Goal: Information Seeking & Learning: Learn about a topic

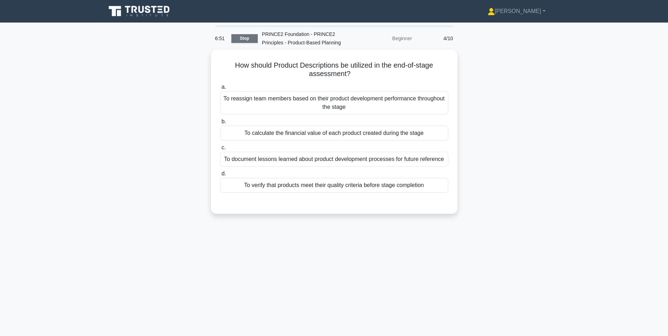
click at [240, 36] on link "Stop" at bounding box center [244, 38] width 26 height 9
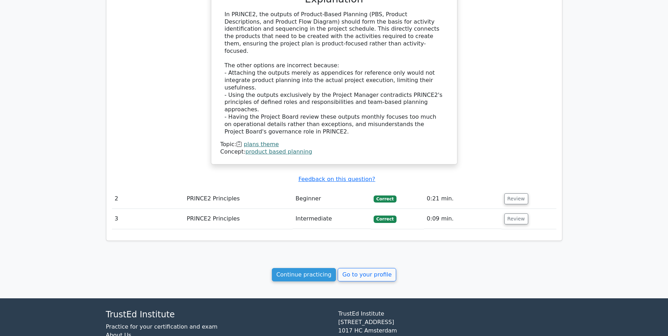
scroll to position [580, 0]
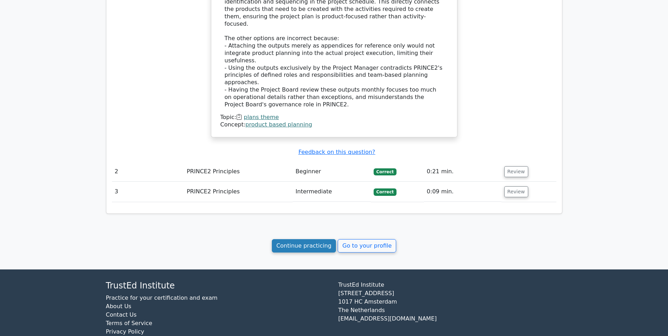
click at [317, 239] on link "Continue practicing" at bounding box center [304, 245] width 64 height 13
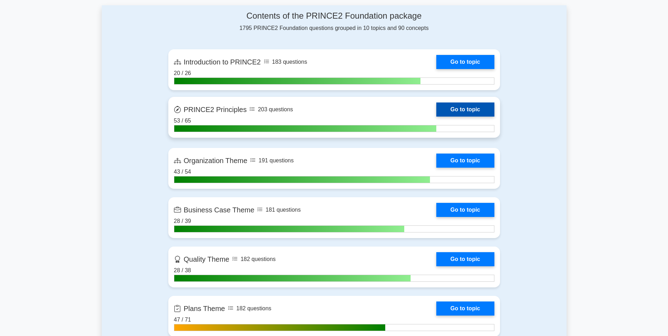
scroll to position [282, 0]
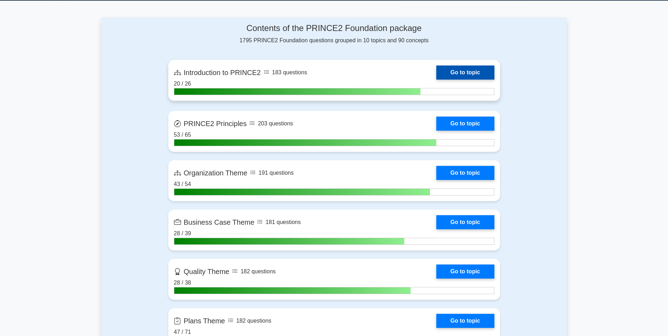
click at [436, 70] on link "Go to topic" at bounding box center [465, 73] width 58 height 14
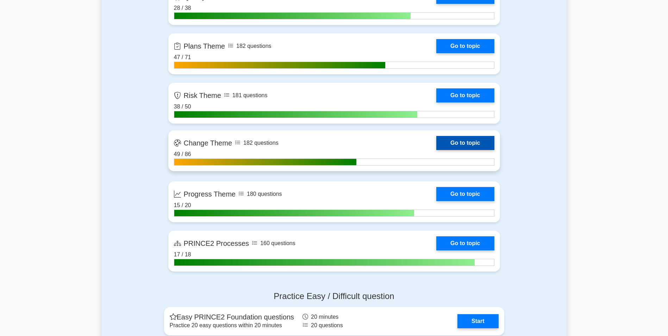
scroll to position [564, 0]
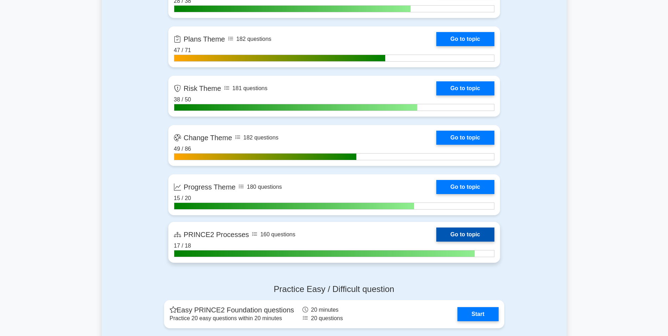
click at [436, 233] on link "Go to topic" at bounding box center [465, 235] width 58 height 14
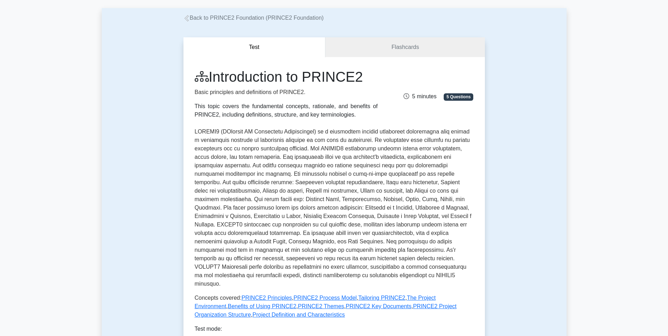
scroll to position [106, 0]
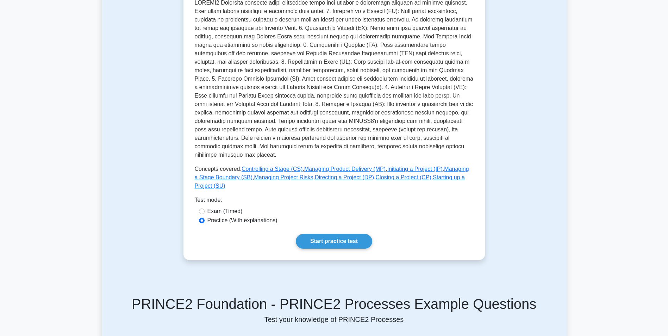
scroll to position [211, 0]
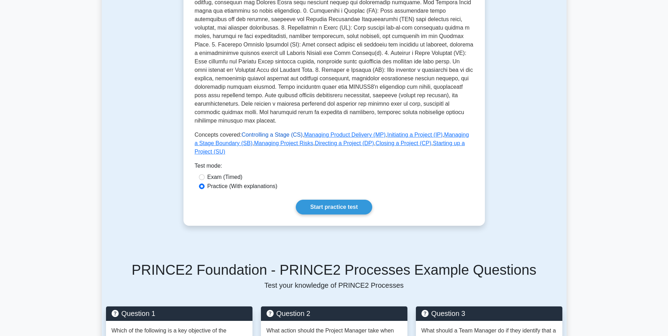
click at [255, 132] on link "Controlling a Stage (CS)" at bounding box center [272, 135] width 61 height 6
click at [339, 200] on link "Start practice test" at bounding box center [334, 207] width 76 height 15
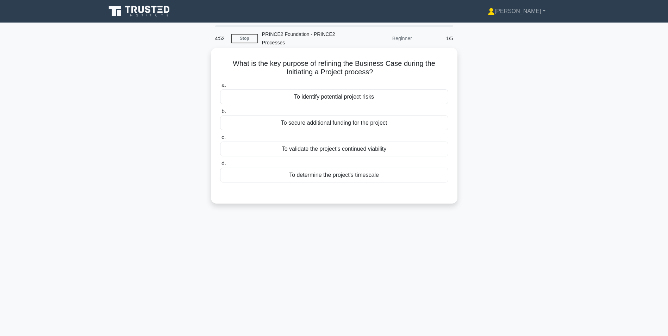
click at [337, 150] on div "To validate the project's continued viability" at bounding box center [334, 149] width 228 height 15
click at [220, 140] on input "c. To validate the project's continued viability" at bounding box center [220, 137] width 0 height 5
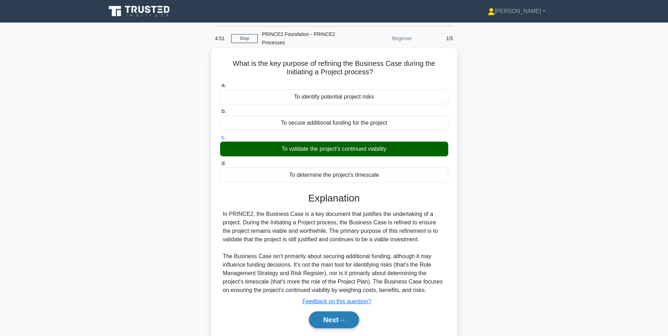
click at [334, 317] on button "Next" at bounding box center [334, 319] width 50 height 17
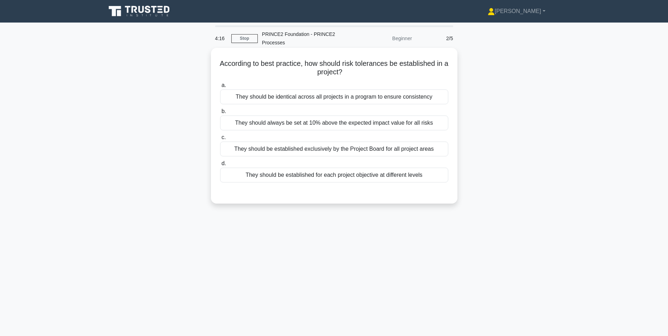
click at [296, 178] on div "They should be established for each project objective at different levels" at bounding box center [334, 175] width 228 height 15
click at [220, 166] on input "d. They should be established for each project objective at different levels" at bounding box center [220, 163] width 0 height 5
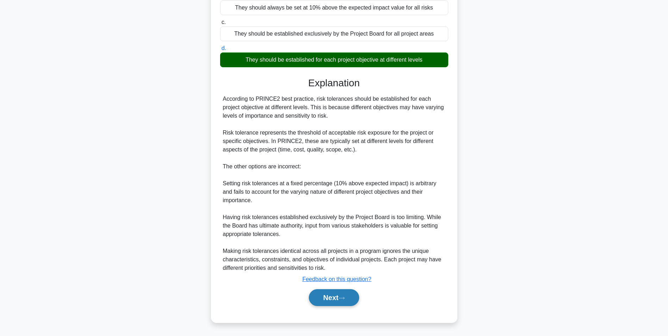
click at [333, 295] on button "Next" at bounding box center [334, 297] width 50 height 17
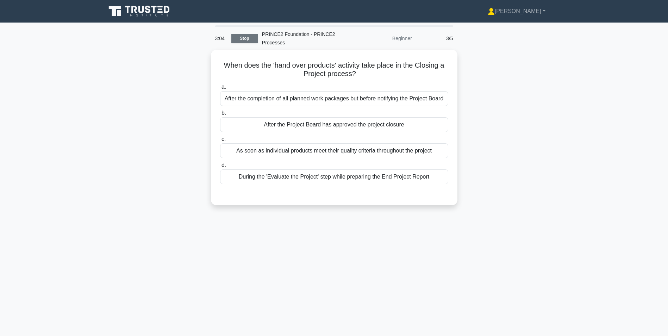
click at [243, 38] on link "Stop" at bounding box center [244, 38] width 26 height 9
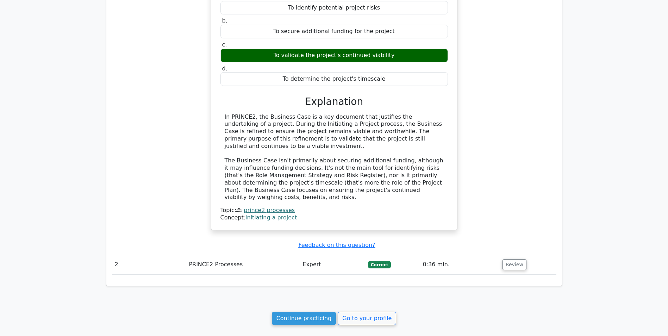
scroll to position [423, 0]
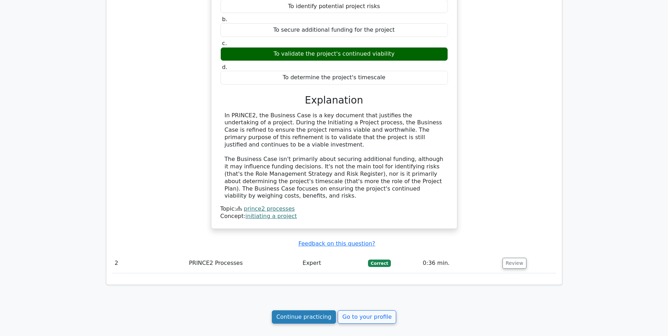
click at [318, 310] on link "Continue practicing" at bounding box center [304, 316] width 64 height 13
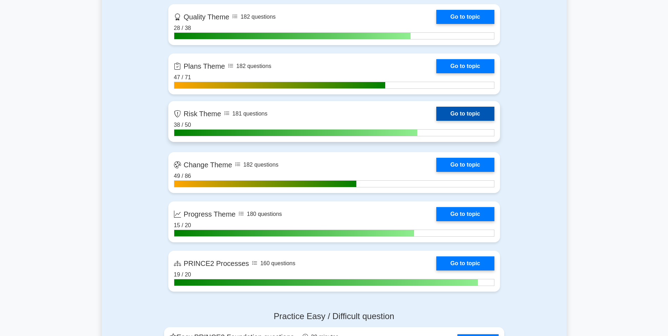
scroll to position [528, 0]
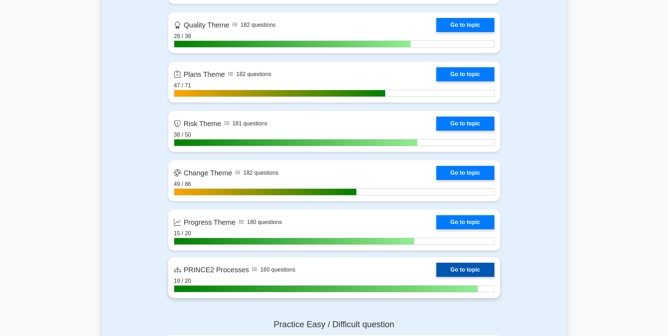
click at [436, 273] on link "Go to topic" at bounding box center [465, 270] width 58 height 14
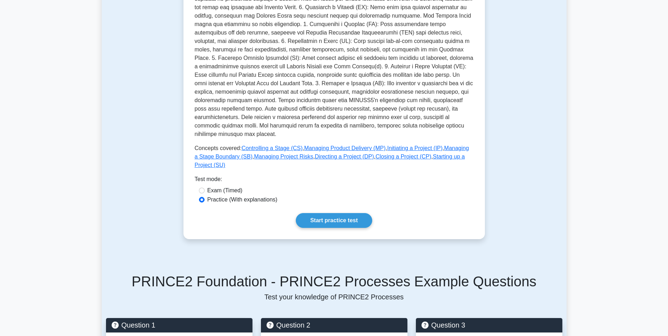
scroll to position [282, 0]
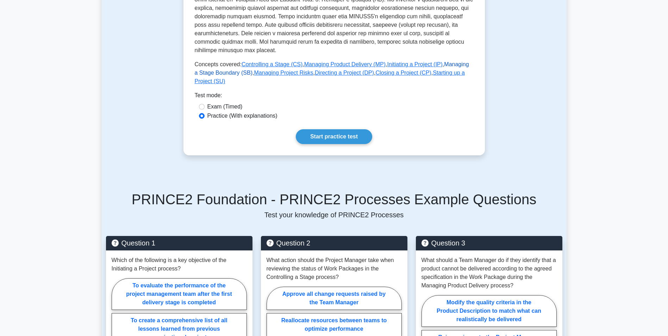
click at [455, 61] on link "Managing a Stage Boundary (SB)" at bounding box center [332, 68] width 274 height 14
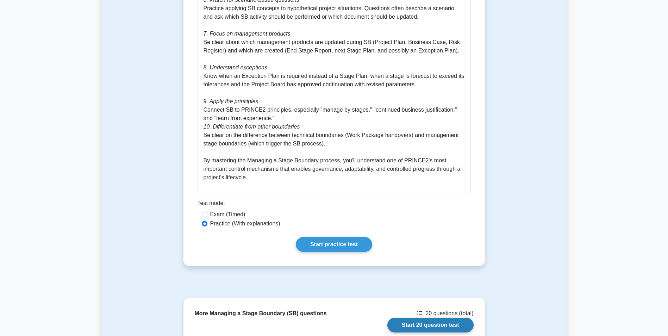
scroll to position [1162, 0]
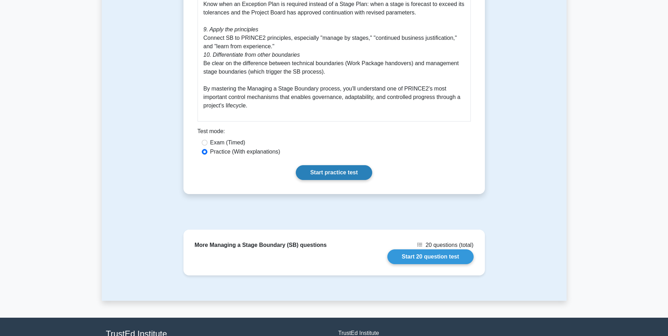
click at [327, 165] on link "Start practice test" at bounding box center [334, 172] width 76 height 15
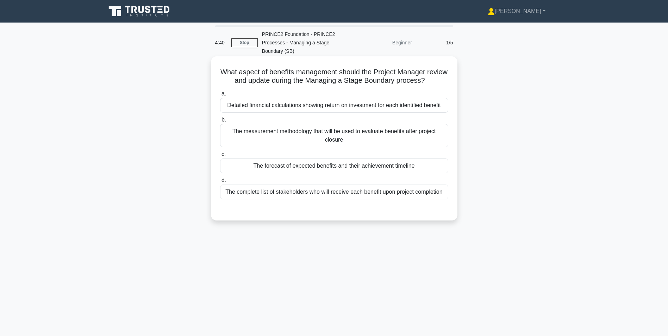
click at [313, 166] on div "The forecast of expected benefits and their achievement timeline" at bounding box center [334, 165] width 228 height 15
click at [220, 157] on input "c. The forecast of expected benefits and their achievement timeline" at bounding box center [220, 154] width 0 height 5
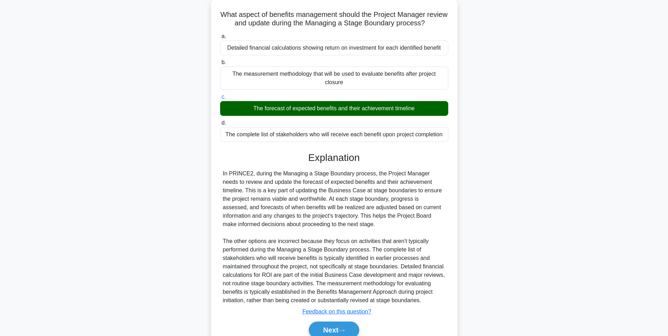
scroll to position [90, 0]
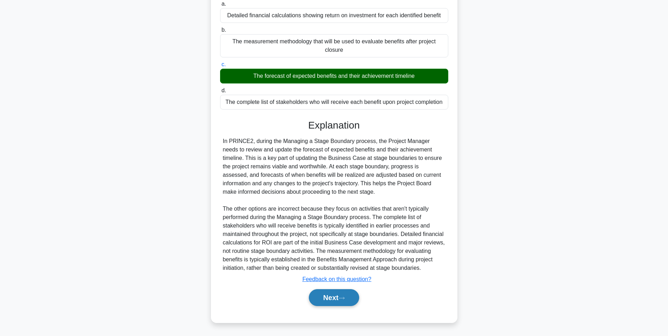
click at [351, 297] on button "Next" at bounding box center [334, 297] width 50 height 17
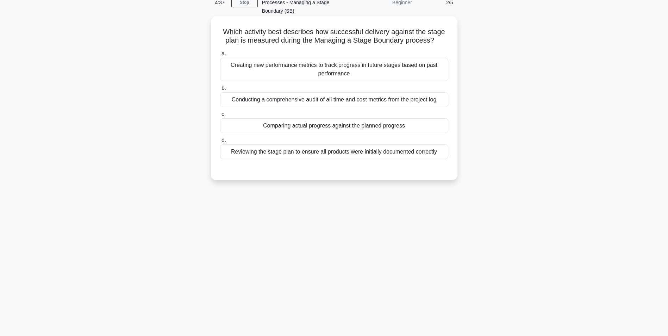
scroll to position [0, 0]
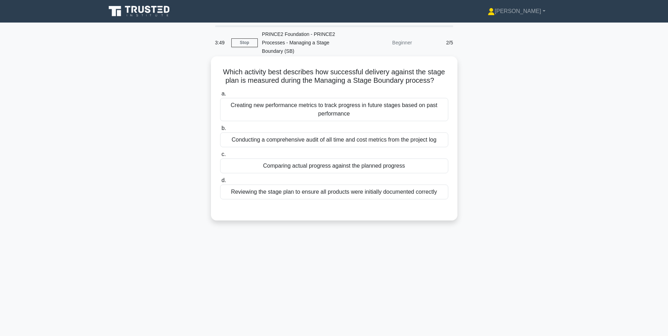
click at [254, 109] on div "Creating new performance metrics to track progress in future stages based on pa…" at bounding box center [334, 109] width 228 height 23
click at [220, 96] on input "a. Creating new performance metrics to track progress in future stages based on…" at bounding box center [220, 94] width 0 height 5
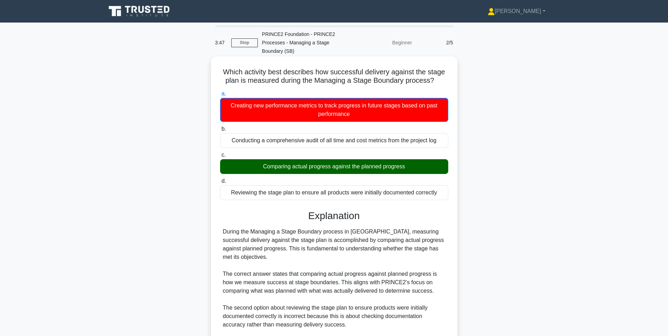
scroll to position [116, 0]
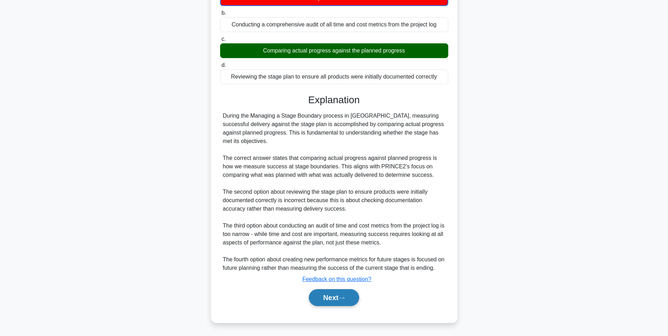
click at [321, 304] on button "Next" at bounding box center [334, 297] width 50 height 17
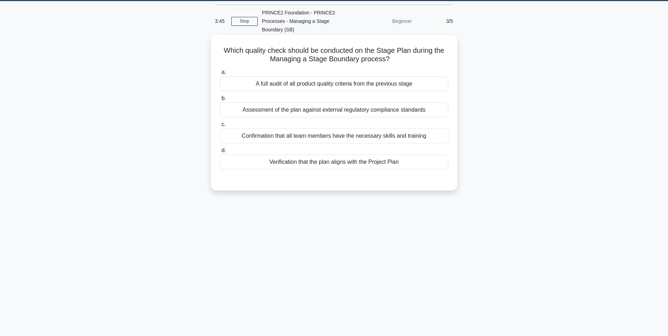
scroll to position [9, 0]
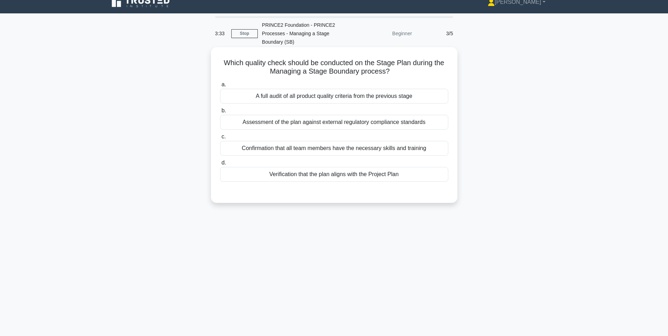
click at [306, 179] on div "Verification that the plan aligns with the Project Plan" at bounding box center [334, 174] width 228 height 15
click at [220, 165] on input "d. Verification that the plan aligns with the Project Plan" at bounding box center [220, 163] width 0 height 5
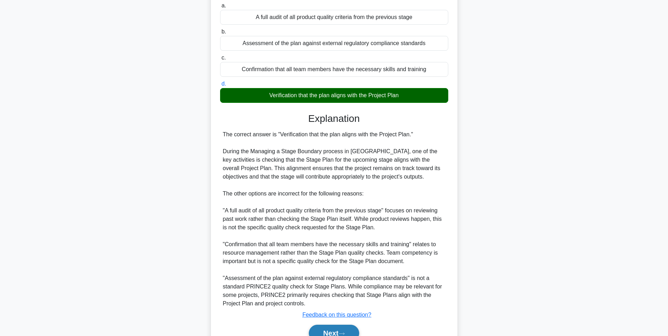
scroll to position [124, 0]
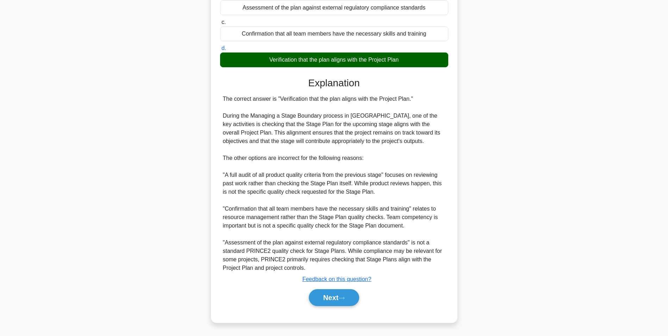
click at [327, 288] on div "Next" at bounding box center [334, 297] width 228 height 23
click at [326, 298] on button "Next" at bounding box center [334, 297] width 50 height 17
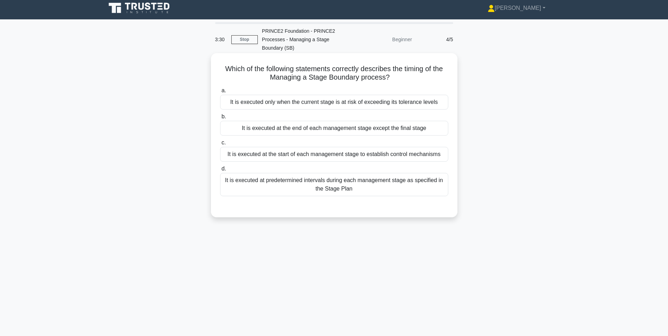
scroll to position [0, 0]
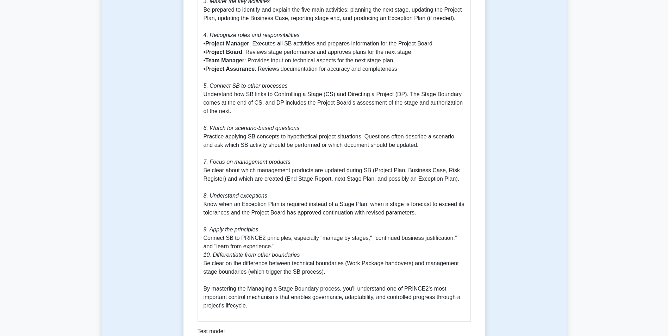
scroll to position [1057, 0]
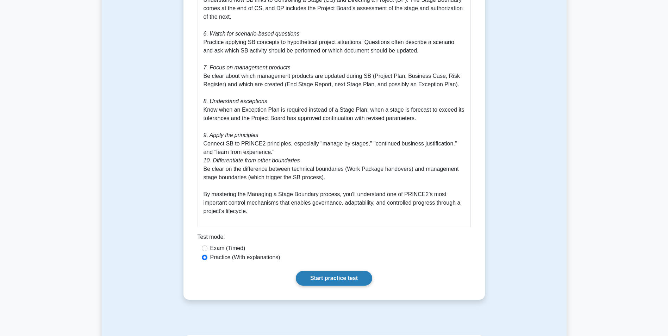
click at [324, 273] on link "Start practice test" at bounding box center [334, 278] width 76 height 15
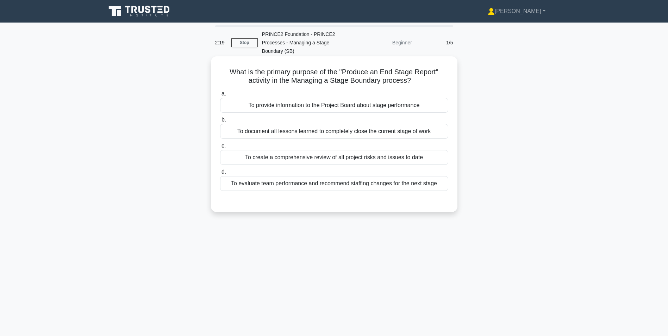
click at [386, 105] on div "To provide information to the Project Board about stage performance" at bounding box center [334, 105] width 228 height 15
click at [220, 96] on input "a. To provide information to the Project Board about stage performance" at bounding box center [220, 94] width 0 height 5
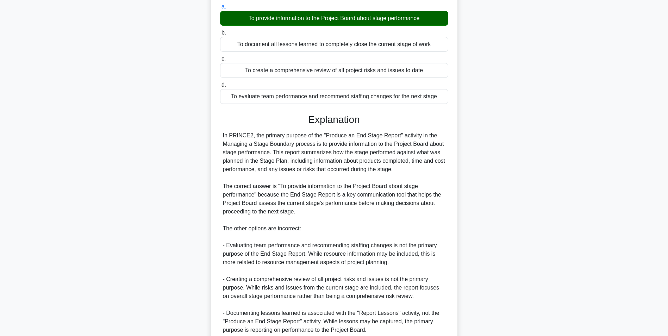
scroll to position [149, 0]
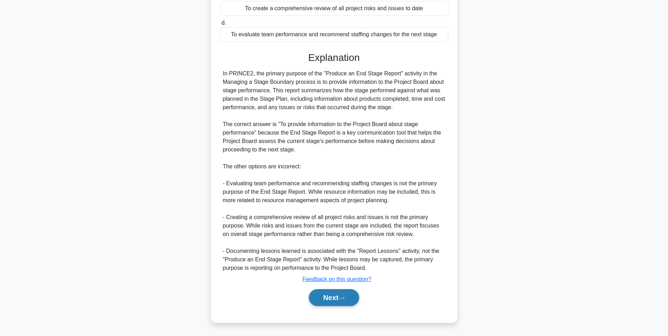
click at [339, 301] on button "Next" at bounding box center [334, 297] width 50 height 17
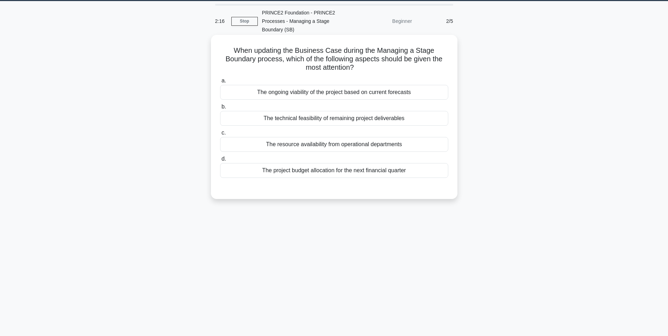
scroll to position [9, 0]
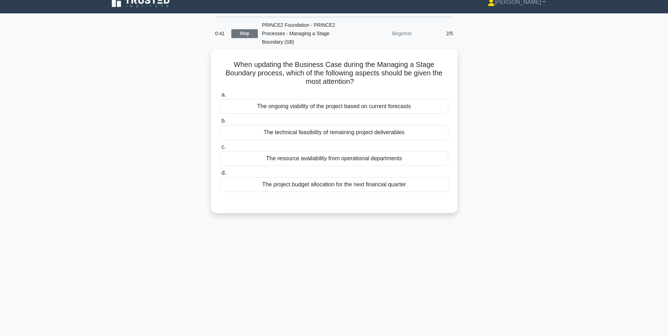
click at [242, 34] on link "Stop" at bounding box center [244, 33] width 26 height 9
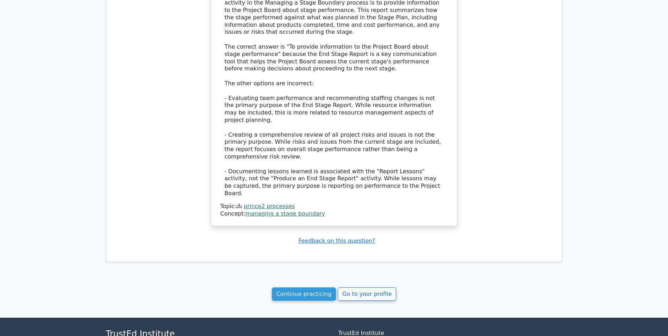
scroll to position [584, 0]
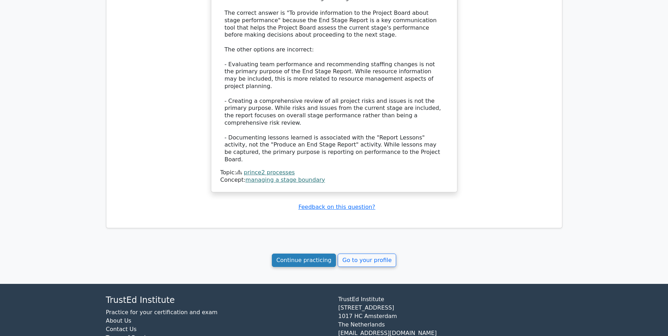
click at [313, 254] on link "Continue practicing" at bounding box center [304, 260] width 64 height 13
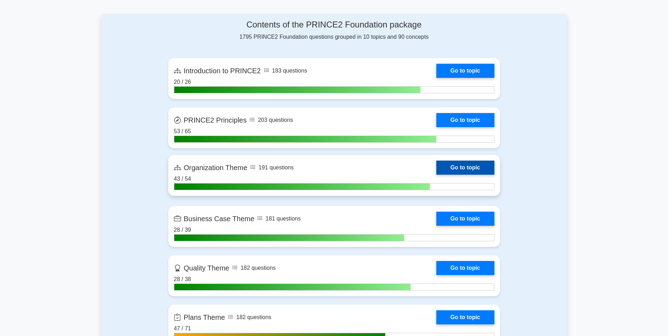
scroll to position [352, 0]
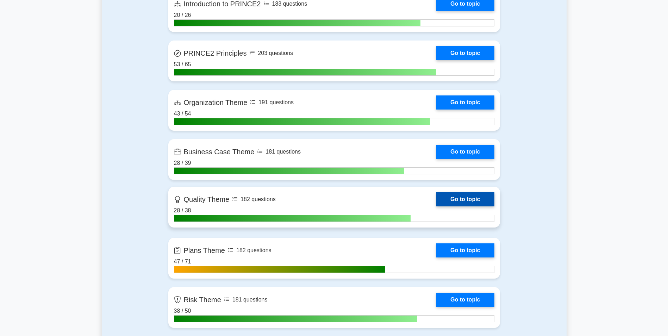
click at [436, 202] on link "Go to topic" at bounding box center [465, 199] width 58 height 14
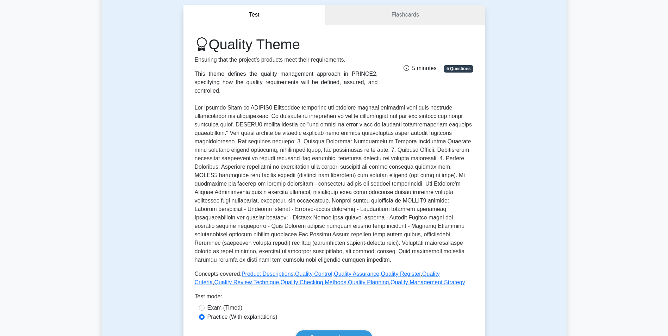
scroll to position [141, 0]
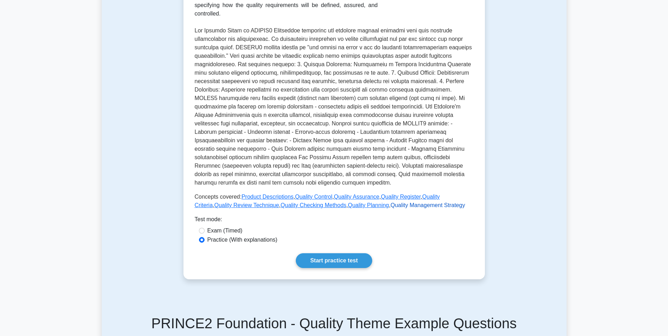
click at [391, 202] on link "Quality Management Strategy" at bounding box center [428, 205] width 75 height 6
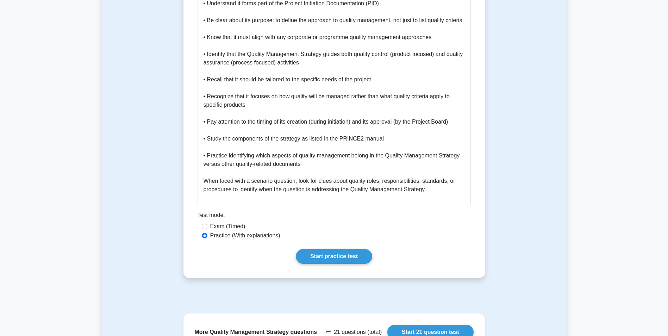
scroll to position [916, 0]
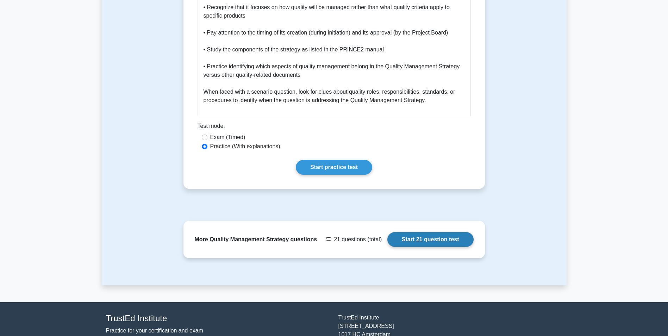
click at [428, 247] on link "Start 21 question test" at bounding box center [430, 239] width 86 height 15
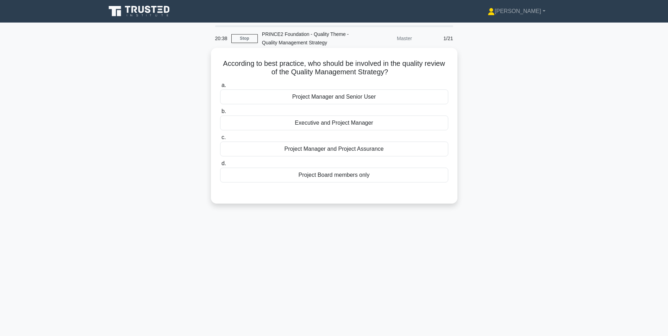
click at [313, 98] on div "Project Manager and Senior User" at bounding box center [334, 96] width 228 height 15
click at [220, 88] on input "a. Project Manager and Senior User" at bounding box center [220, 85] width 0 height 5
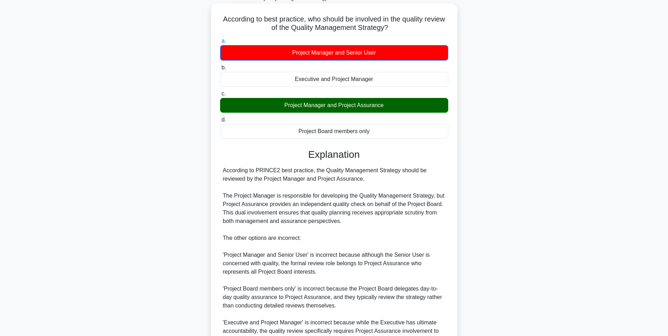
scroll to position [116, 0]
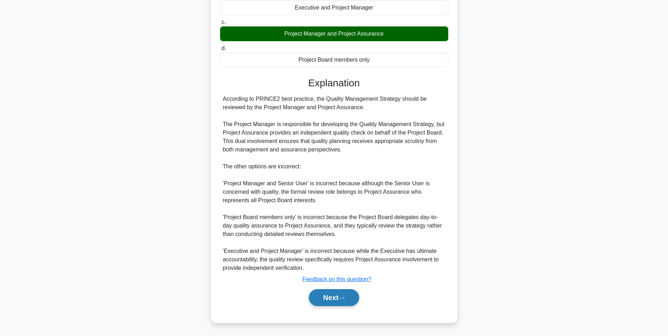
click at [342, 293] on button "Next" at bounding box center [334, 297] width 50 height 17
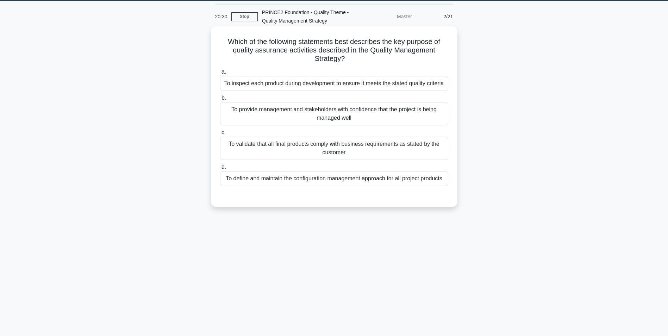
scroll to position [9, 0]
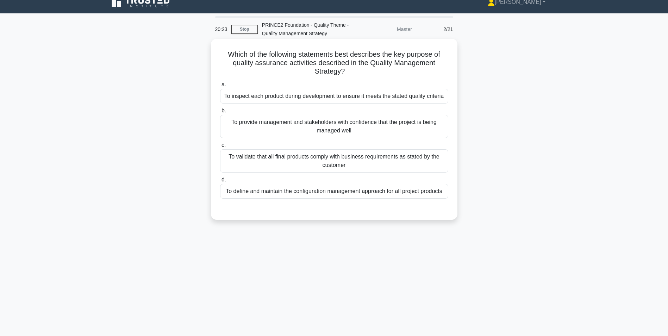
click at [286, 97] on div "To inspect each product during development to ensure it meets the stated qualit…" at bounding box center [334, 96] width 228 height 15
click at [220, 87] on input "a. To inspect each product during development to ensure it meets the stated qua…" at bounding box center [220, 84] width 0 height 5
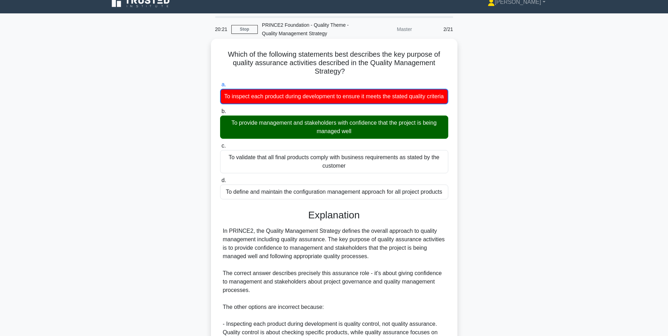
scroll to position [158, 0]
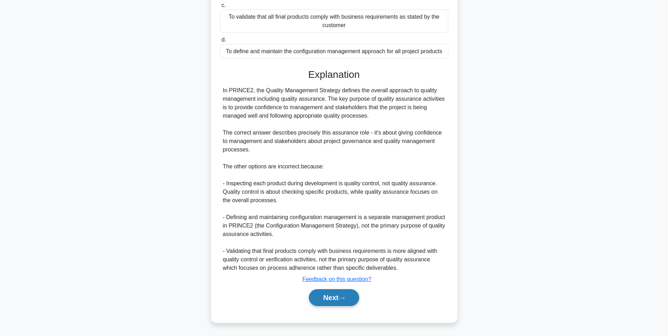
click at [323, 295] on button "Next" at bounding box center [334, 297] width 50 height 17
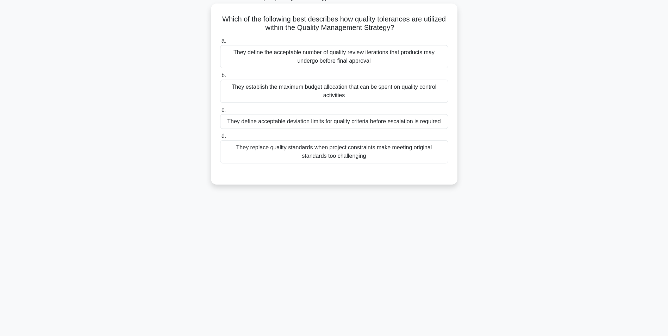
scroll to position [44, 0]
click at [255, 120] on div "They define acceptable deviation limits for quality criteria before escalation …" at bounding box center [334, 121] width 228 height 15
click at [220, 112] on input "c. They define acceptable deviation limits for quality criteria before escalati…" at bounding box center [220, 110] width 0 height 5
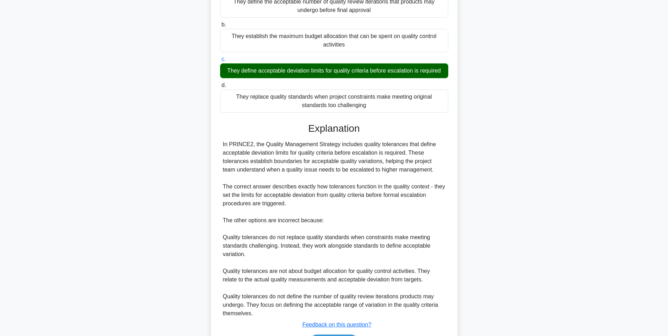
scroll to position [141, 0]
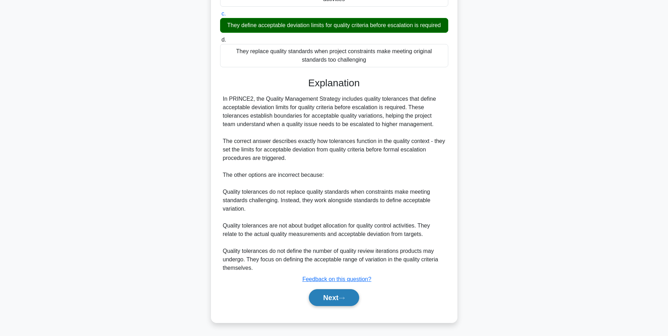
click at [328, 304] on button "Next" at bounding box center [334, 297] width 50 height 17
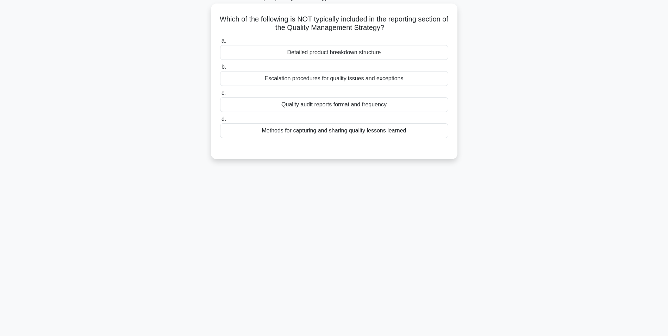
scroll to position [9, 0]
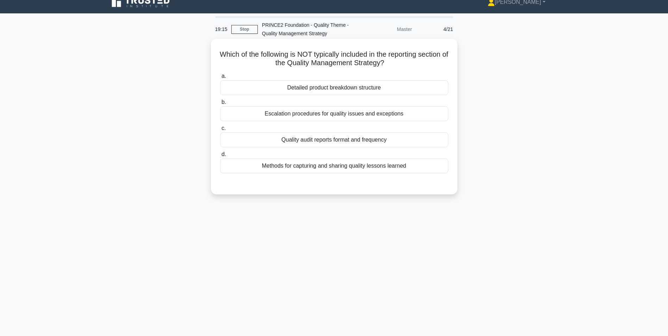
click at [299, 91] on div "Detailed product breakdown structure" at bounding box center [334, 87] width 228 height 15
click at [220, 79] on input "a. Detailed product breakdown structure" at bounding box center [220, 76] width 0 height 5
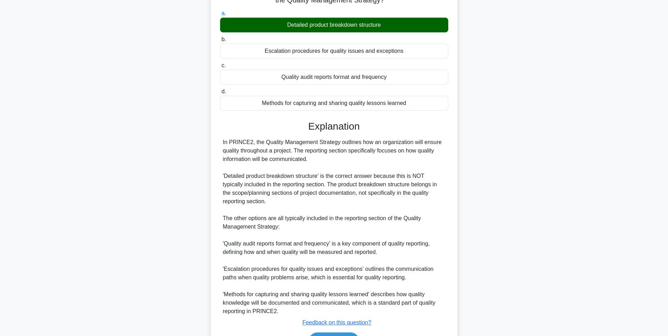
scroll to position [116, 0]
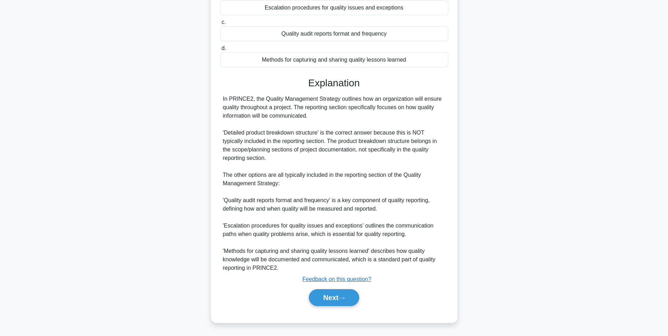
click at [321, 307] on div "Next" at bounding box center [334, 297] width 228 height 23
click at [327, 298] on button "Next" at bounding box center [334, 297] width 50 height 17
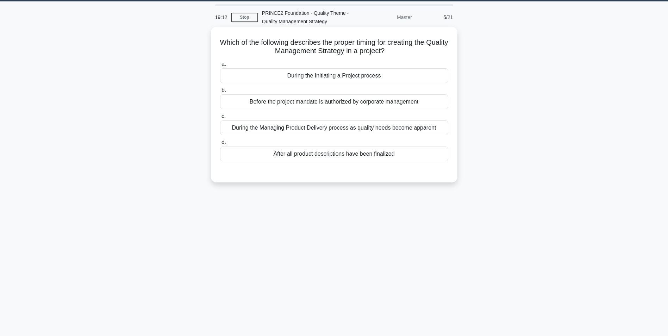
scroll to position [0, 0]
